Goal: Information Seeking & Learning: Learn about a topic

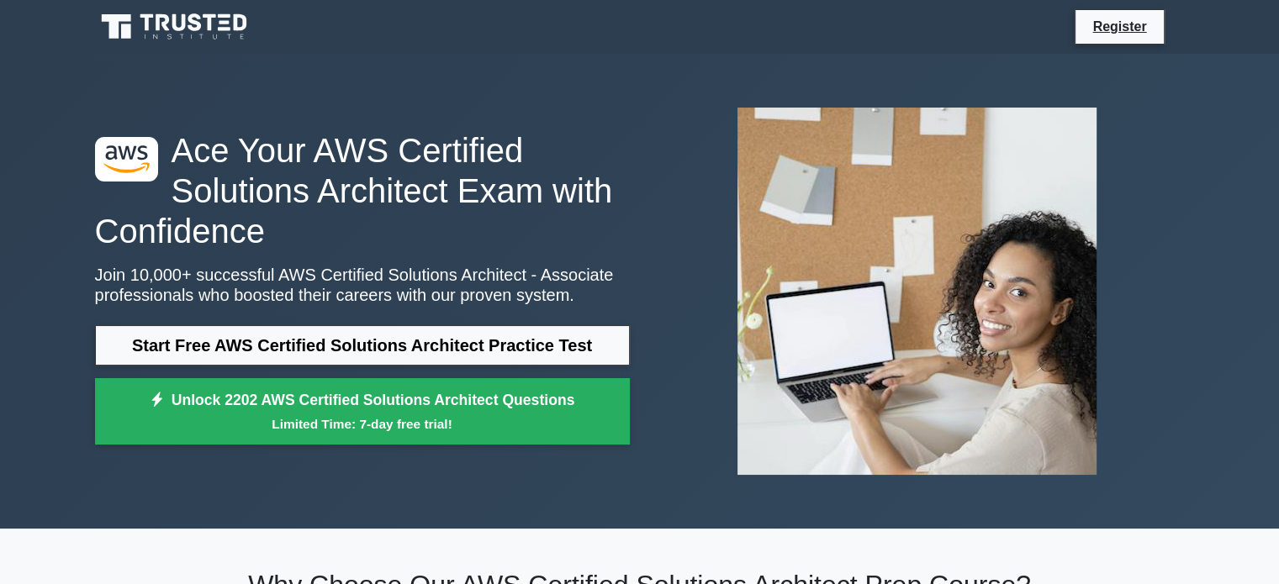
scroll to position [252, 0]
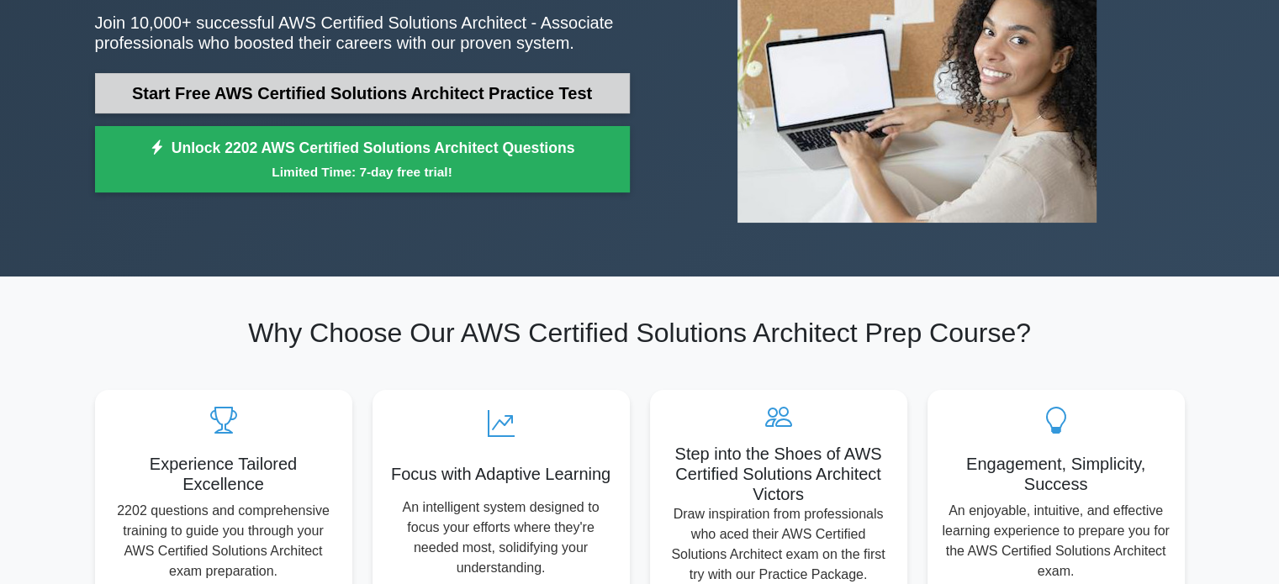
click at [333, 103] on link "Start Free AWS Certified Solutions Architect Practice Test" at bounding box center [362, 93] width 535 height 40
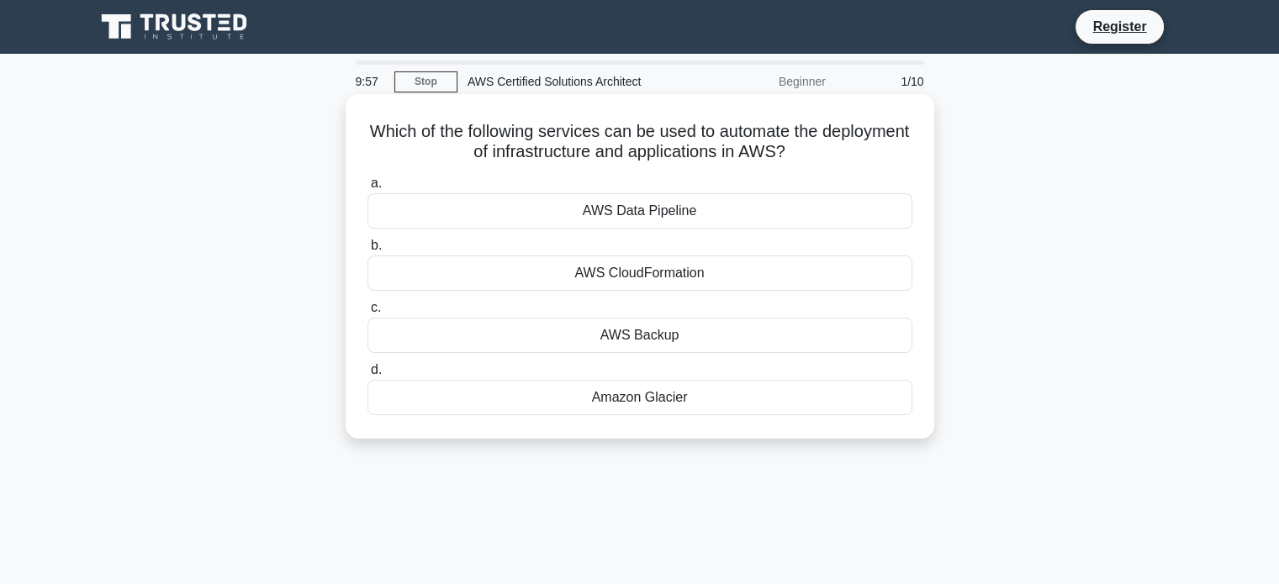
click at [714, 212] on div "AWS Data Pipeline" at bounding box center [639, 210] width 545 height 35
click at [367, 189] on input "a. AWS Data Pipeline" at bounding box center [367, 183] width 0 height 11
